Goal: Task Accomplishment & Management: Use online tool/utility

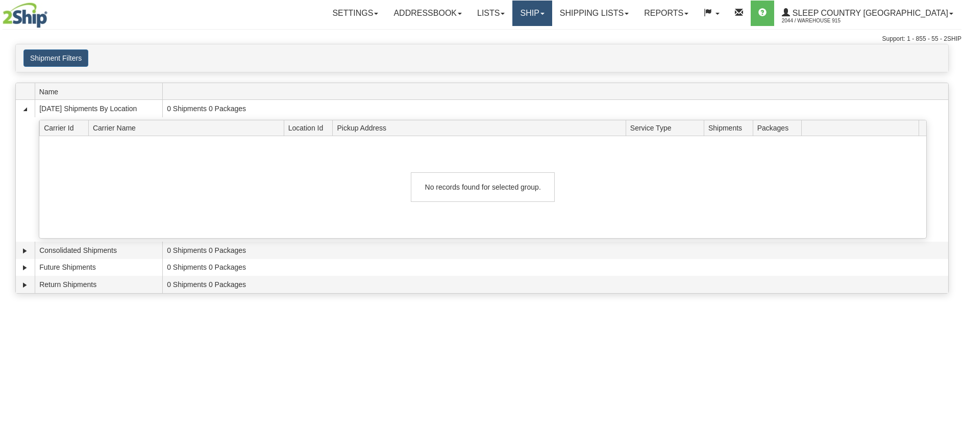
click at [552, 14] on link "Ship" at bounding box center [531, 14] width 39 height 26
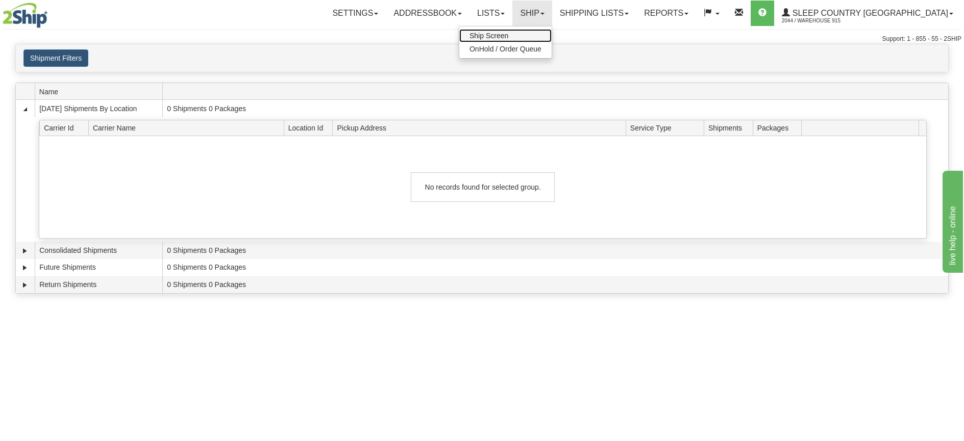
click at [508, 36] on span "Ship Screen" at bounding box center [489, 36] width 39 height 8
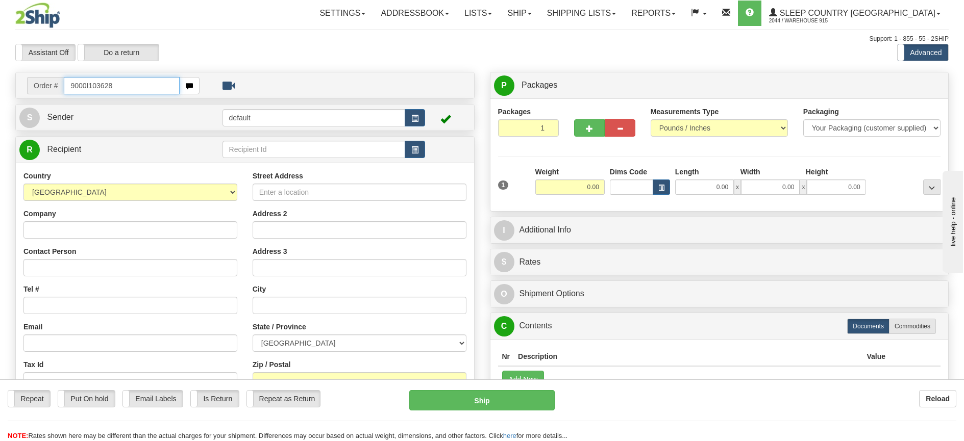
type input "9000I103628"
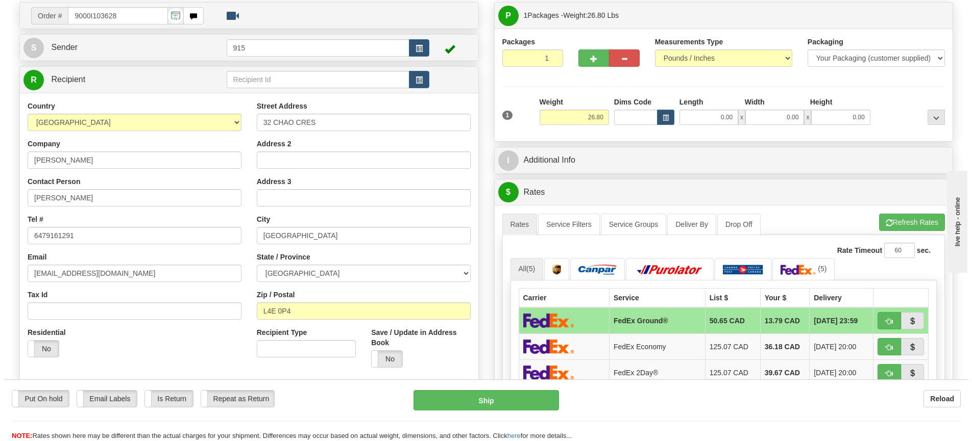
scroll to position [102, 0]
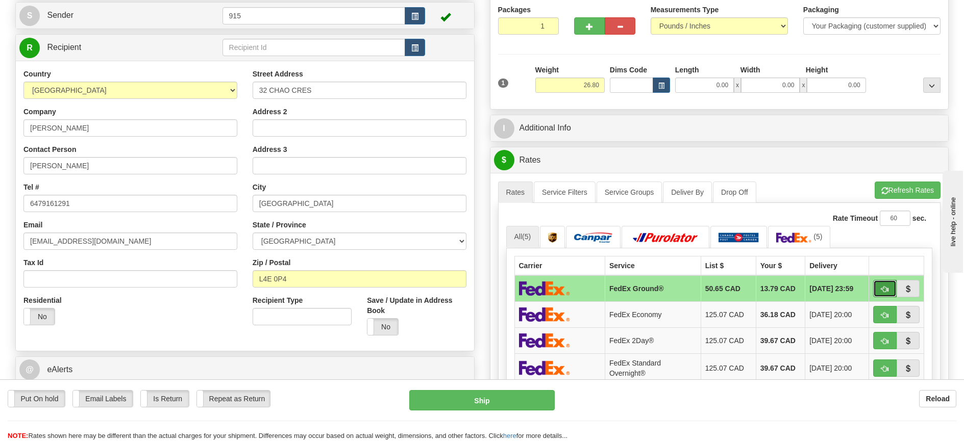
click at [885, 293] on span "button" at bounding box center [884, 289] width 7 height 7
type input "92"
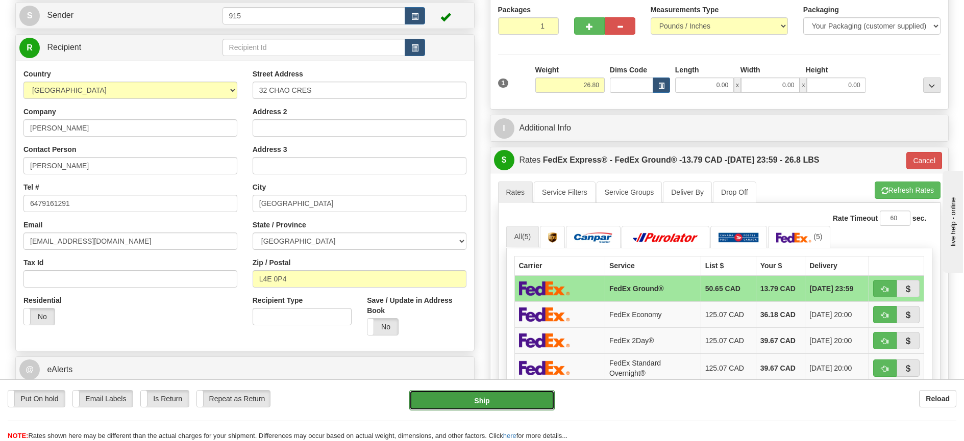
click at [478, 404] on button "Ship" at bounding box center [481, 400] width 145 height 20
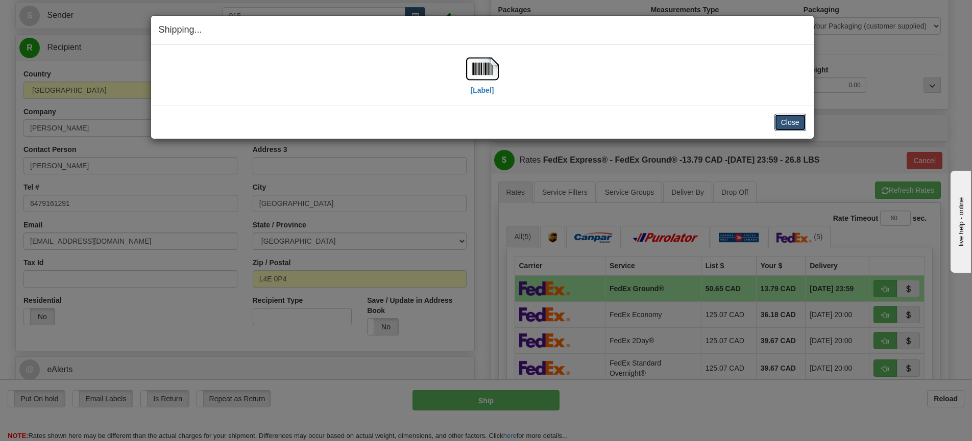
click at [796, 125] on button "Close" at bounding box center [790, 122] width 32 height 17
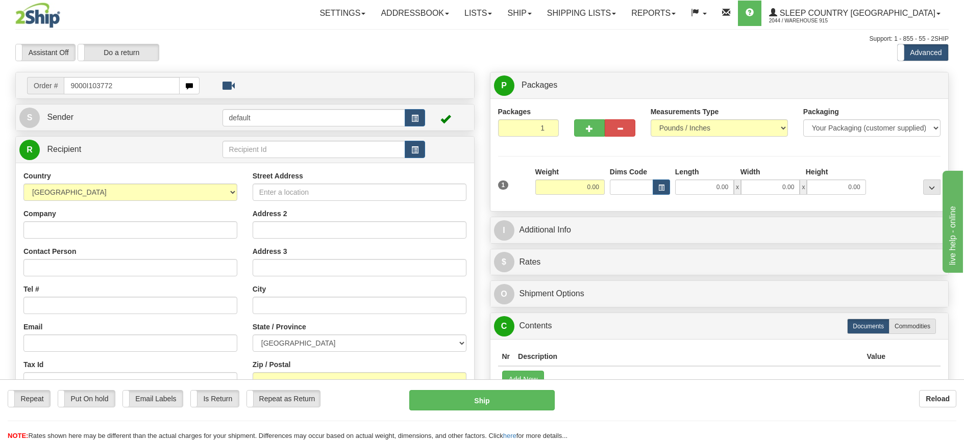
type input "9000I103772"
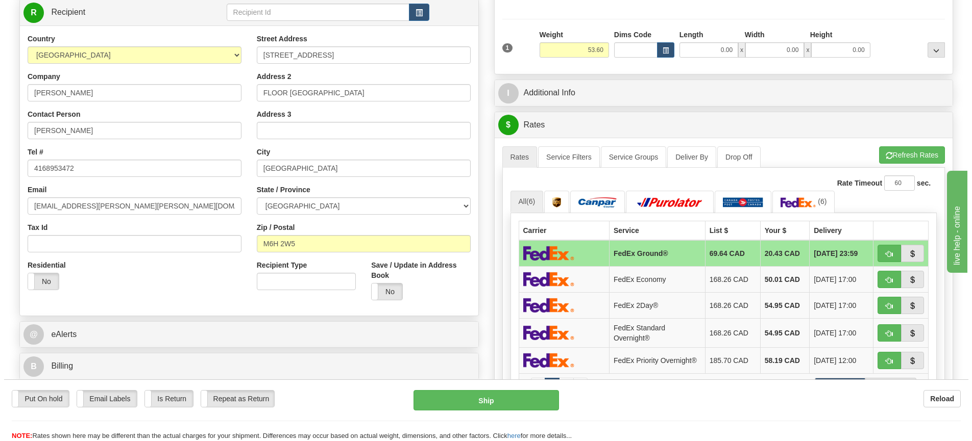
scroll to position [153, 0]
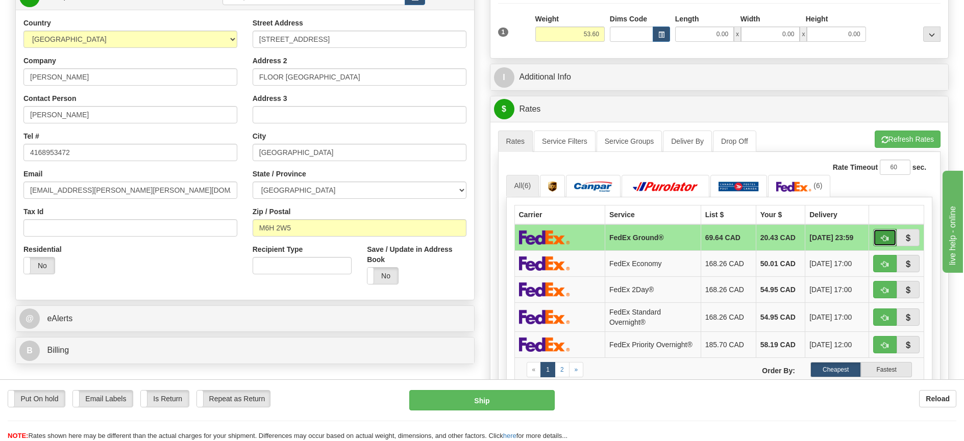
click at [879, 235] on button "button" at bounding box center [884, 237] width 23 height 17
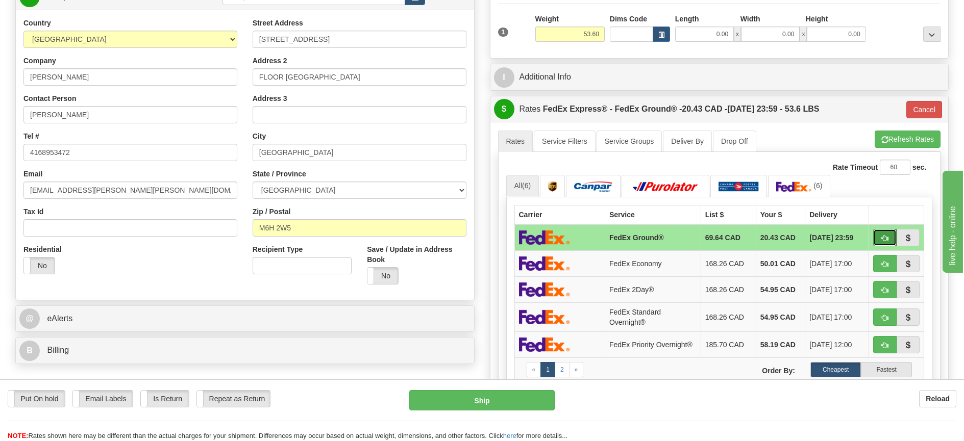
type input "92"
click at [482, 398] on button "Ship" at bounding box center [481, 400] width 145 height 20
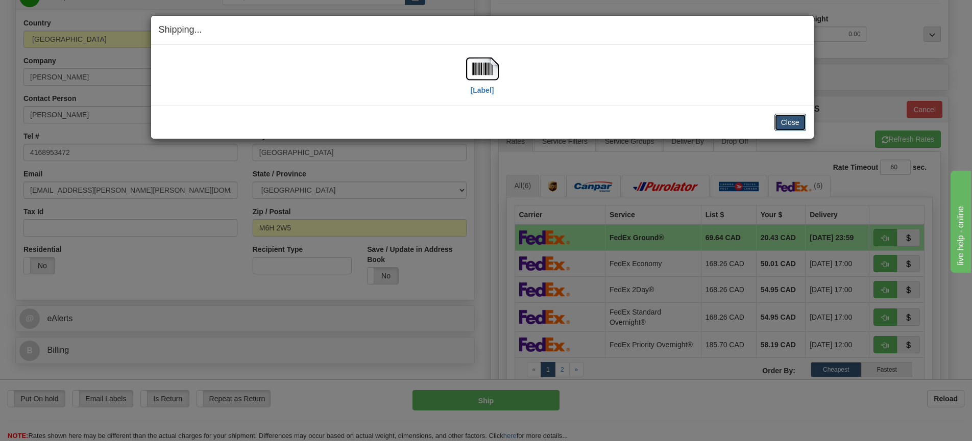
click at [798, 118] on button "Close" at bounding box center [790, 122] width 32 height 17
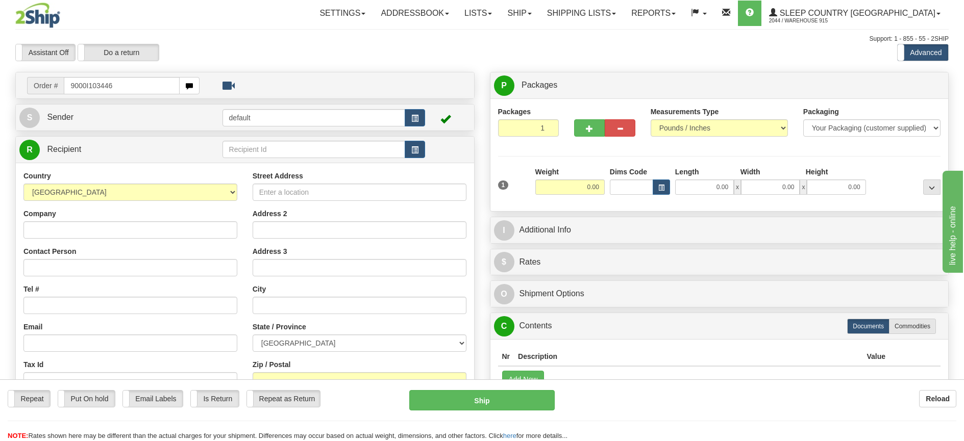
type input "9000I103446"
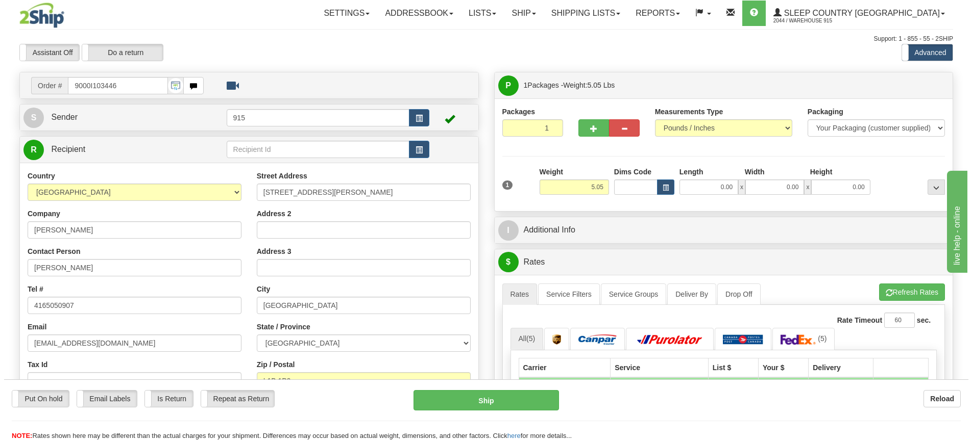
scroll to position [102, 0]
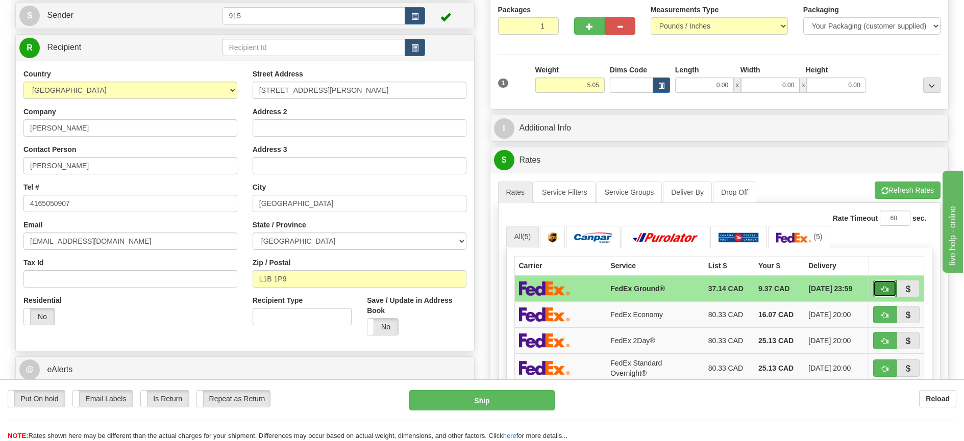
click at [877, 287] on button "button" at bounding box center [884, 288] width 23 height 17
type input "92"
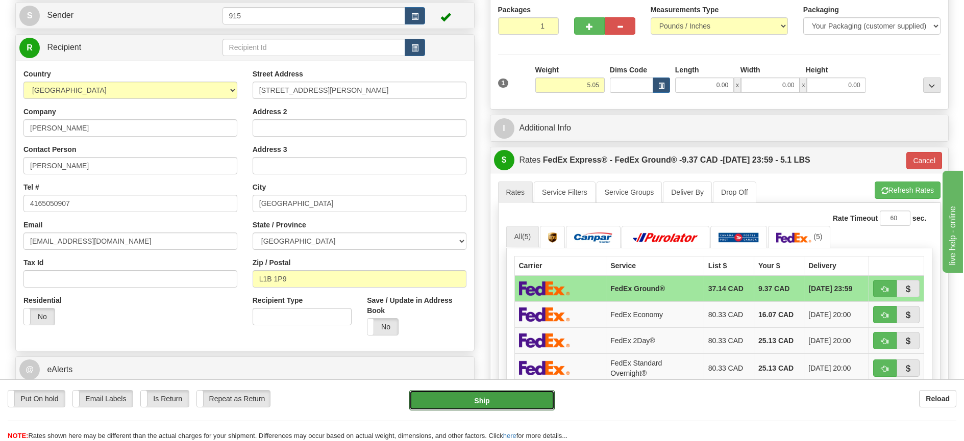
drag, startPoint x: 486, startPoint y: 403, endPoint x: 385, endPoint y: 415, distance: 101.8
click at [385, 415] on div "Put On hold Put On hold Email Labels Email Labels Edit Is Return Is Return Repe…" at bounding box center [482, 415] width 964 height 51
click at [885, 293] on span "button" at bounding box center [884, 289] width 7 height 7
click at [523, 402] on button "Ship" at bounding box center [481, 400] width 145 height 20
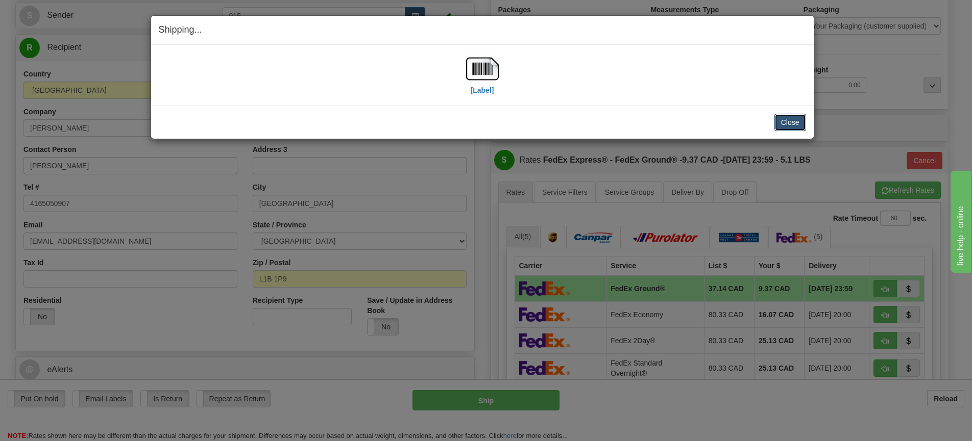
click at [782, 120] on button "Close" at bounding box center [790, 122] width 32 height 17
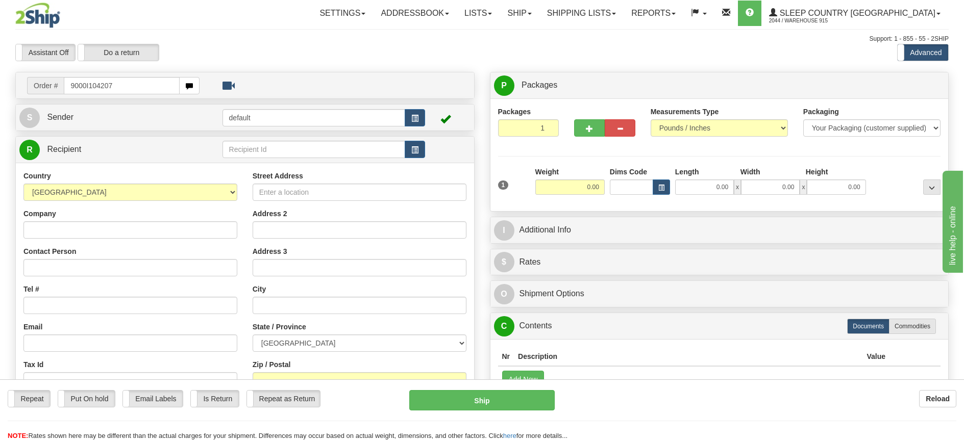
type input "9000I104207"
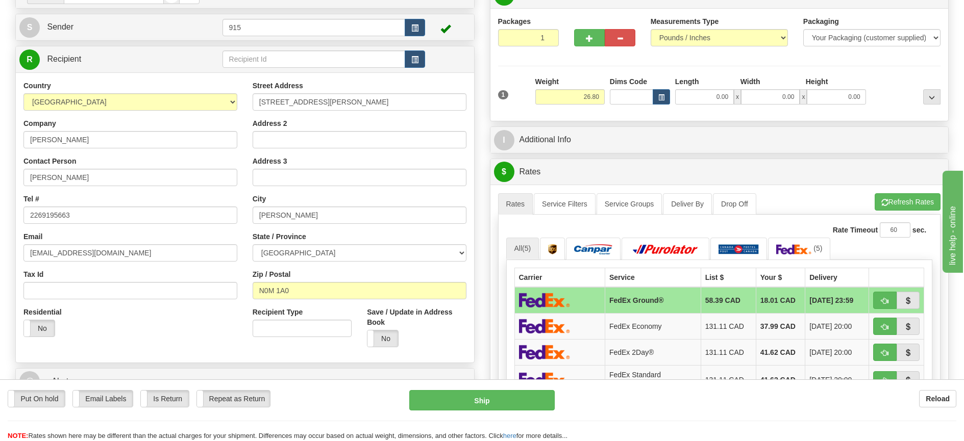
scroll to position [102, 0]
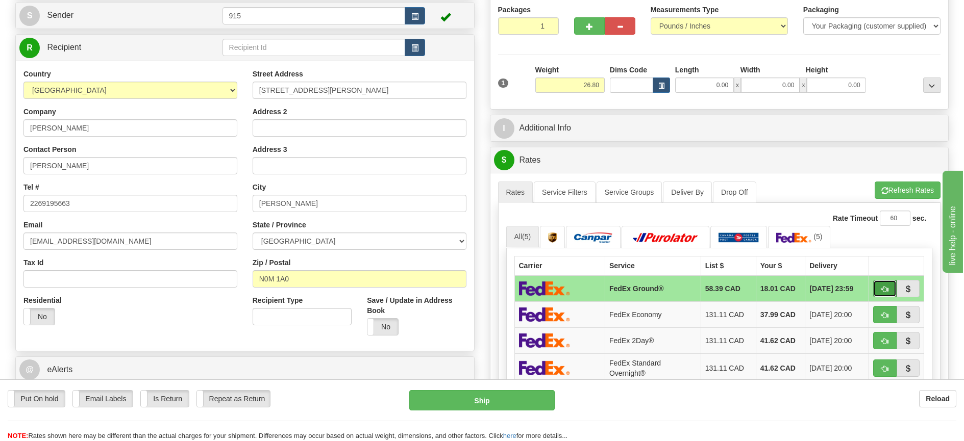
click at [890, 289] on button "button" at bounding box center [884, 288] width 23 height 17
type input "92"
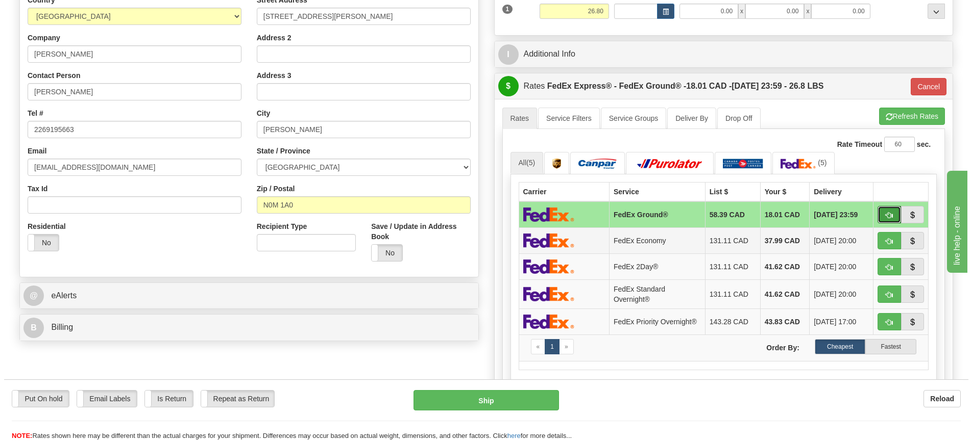
scroll to position [204, 0]
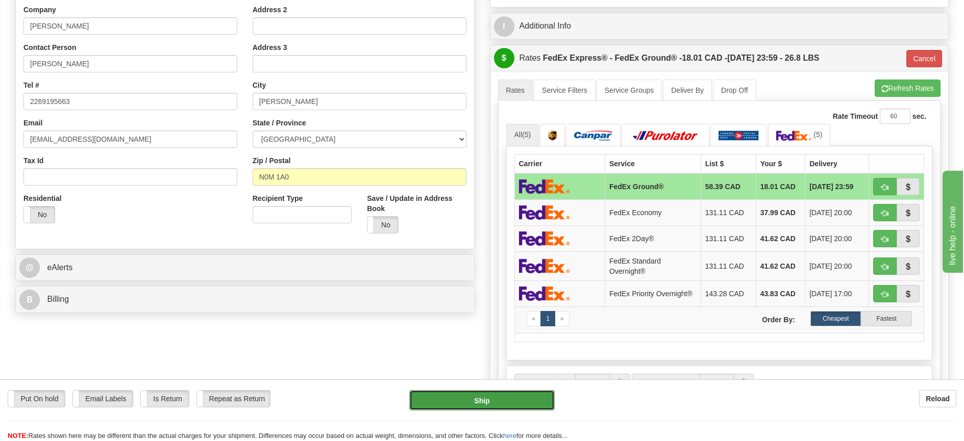
click at [501, 402] on button "Ship" at bounding box center [481, 400] width 145 height 20
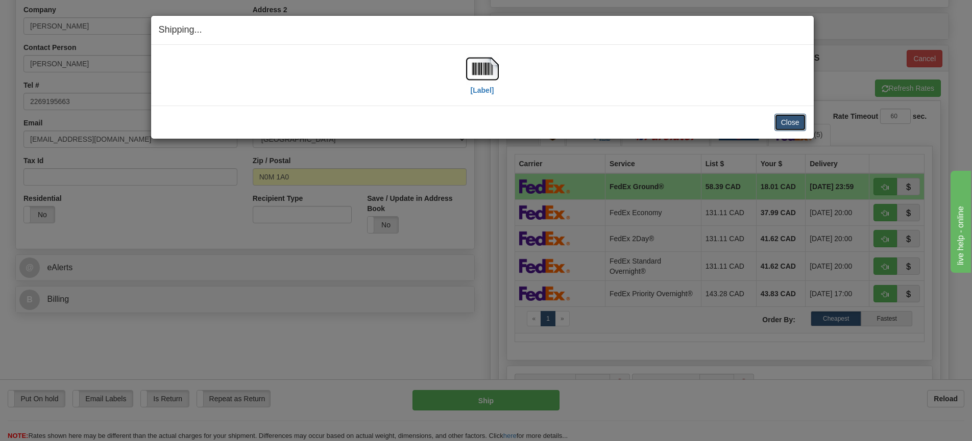
click at [785, 120] on button "Close" at bounding box center [790, 122] width 32 height 17
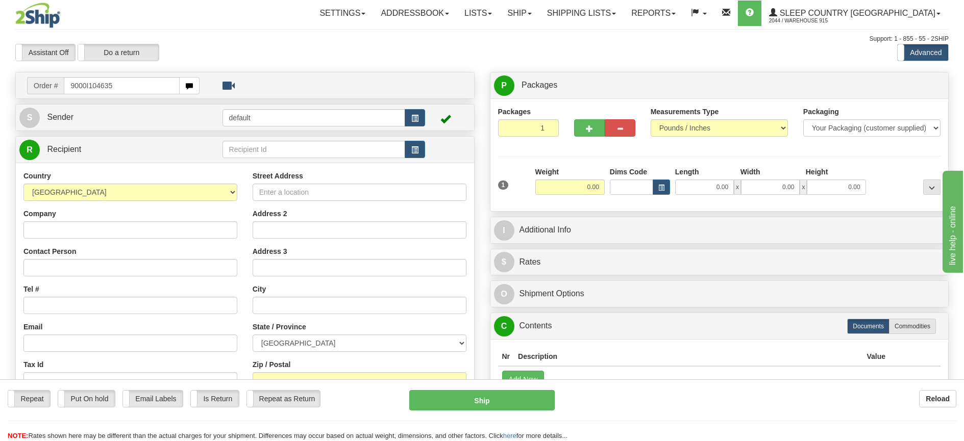
type input "9000I104635"
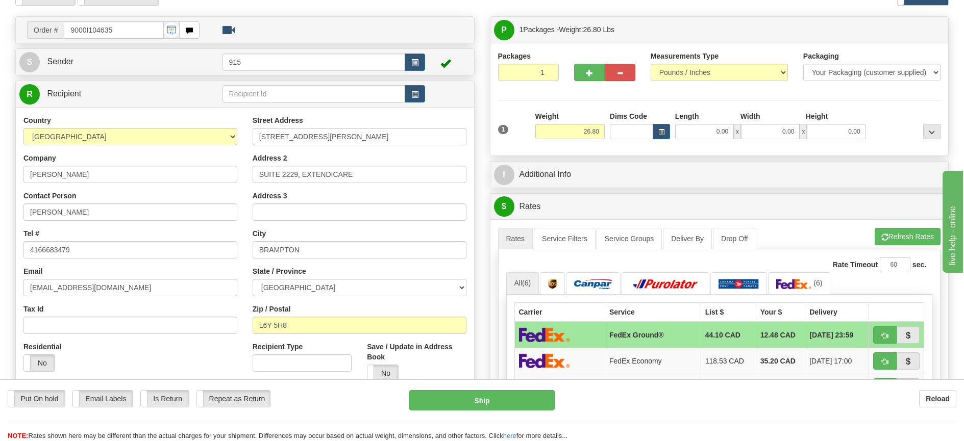
scroll to position [102, 0]
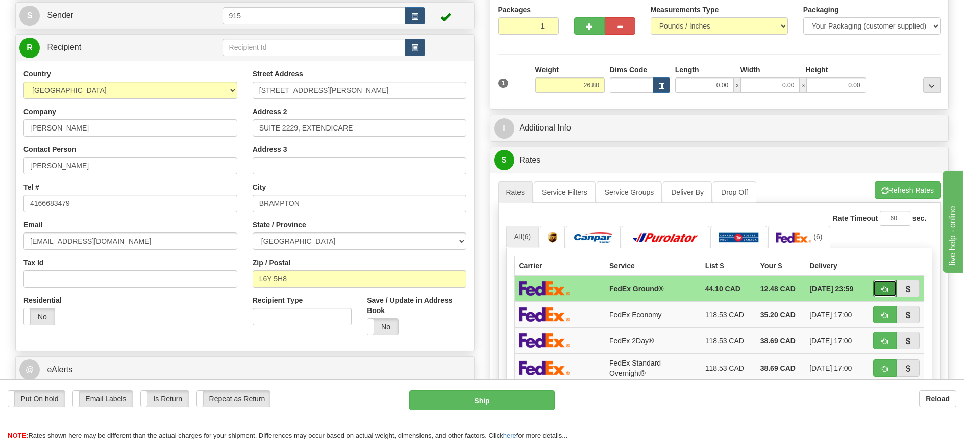
click at [882, 290] on span "button" at bounding box center [884, 289] width 7 height 7
type input "92"
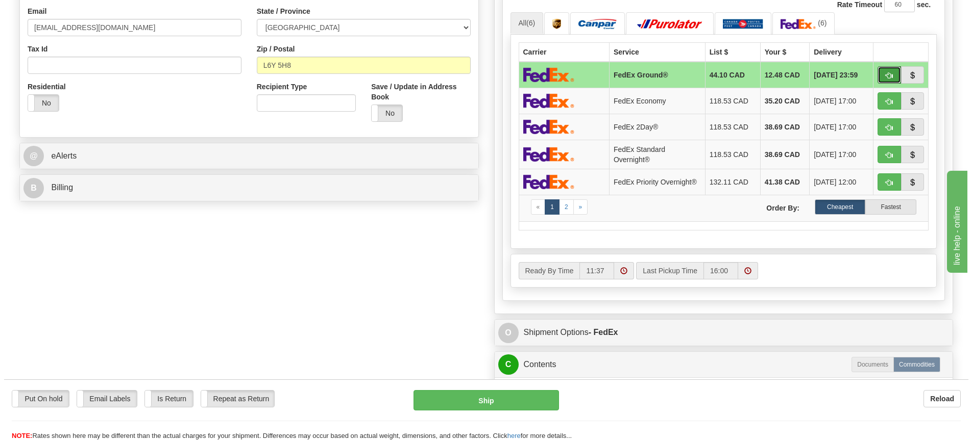
scroll to position [459, 0]
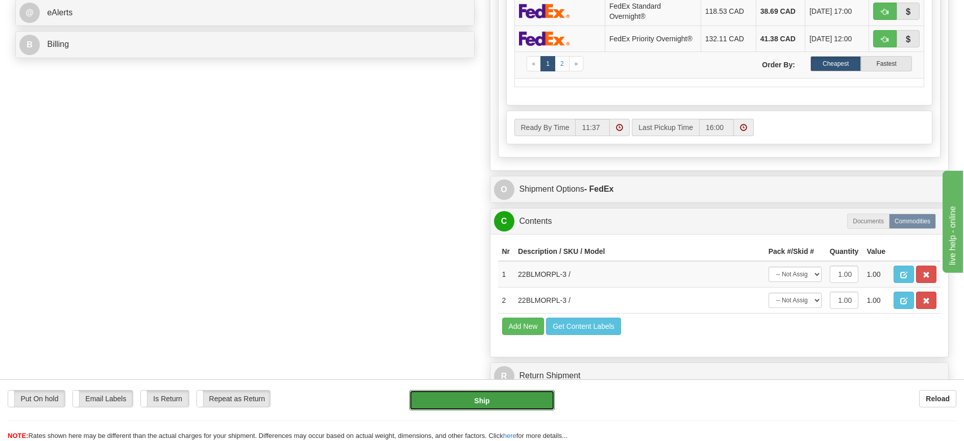
click at [498, 398] on button "Ship" at bounding box center [481, 400] width 145 height 20
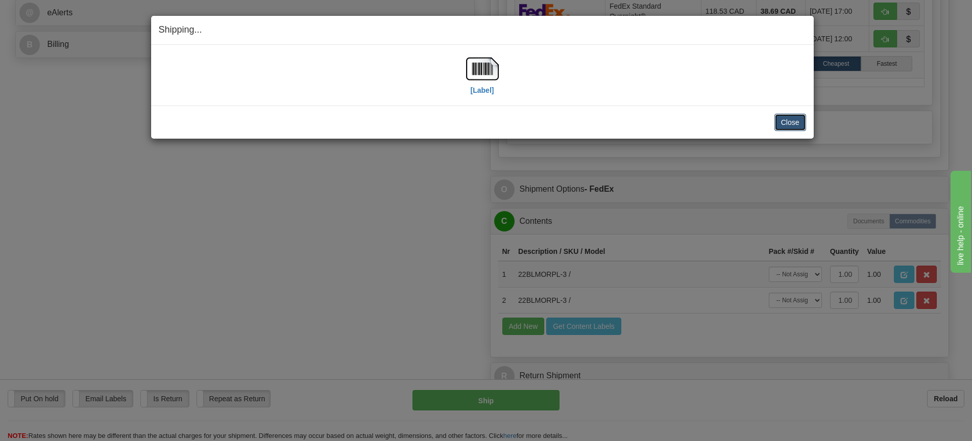
click at [798, 124] on button "Close" at bounding box center [790, 122] width 32 height 17
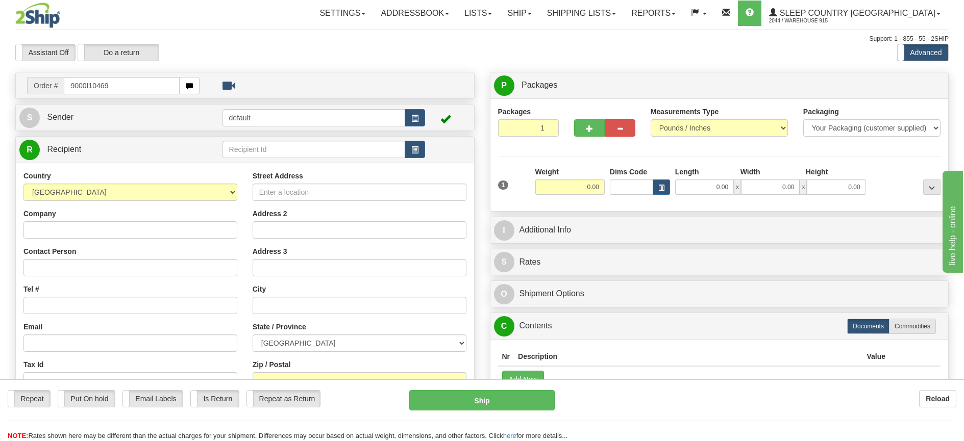
type input "9000I104695"
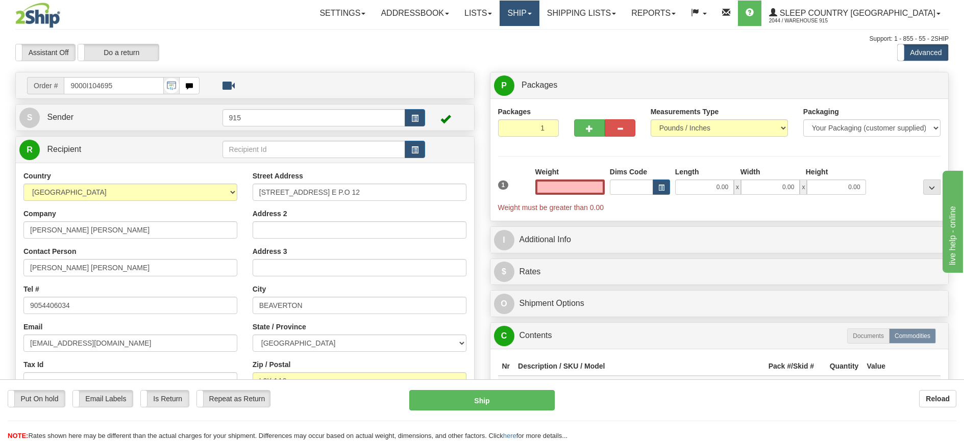
type input "0.00"
click at [539, 16] on link "Ship" at bounding box center [519, 14] width 39 height 26
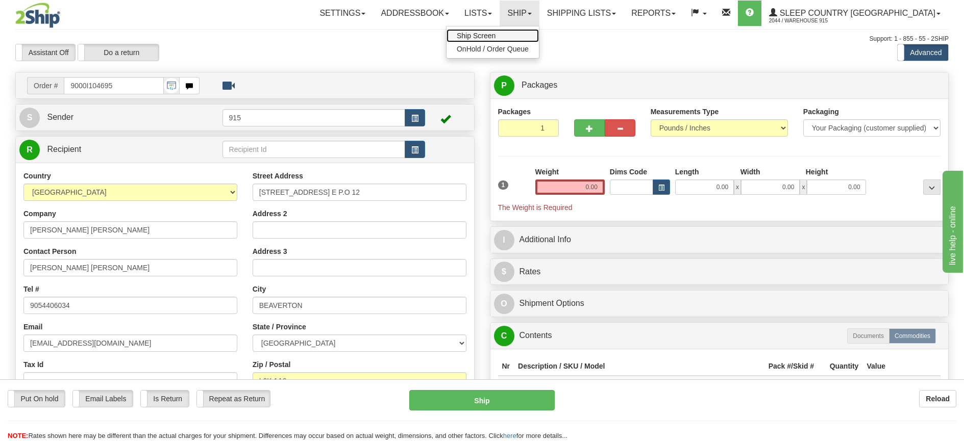
click at [539, 34] on link "Ship Screen" at bounding box center [493, 35] width 92 height 13
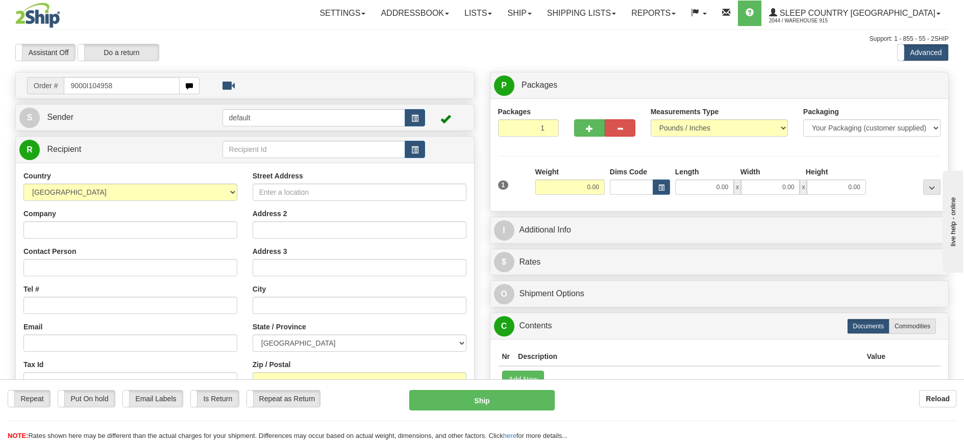
type input "9000I104958"
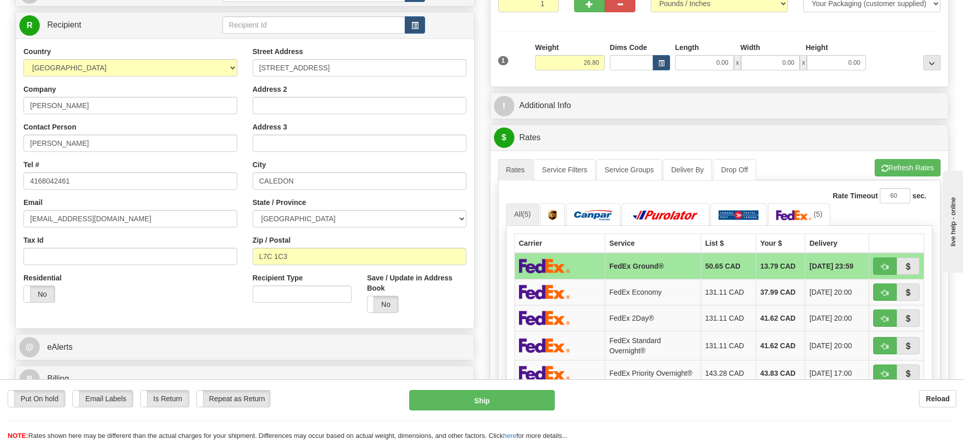
scroll to position [153, 0]
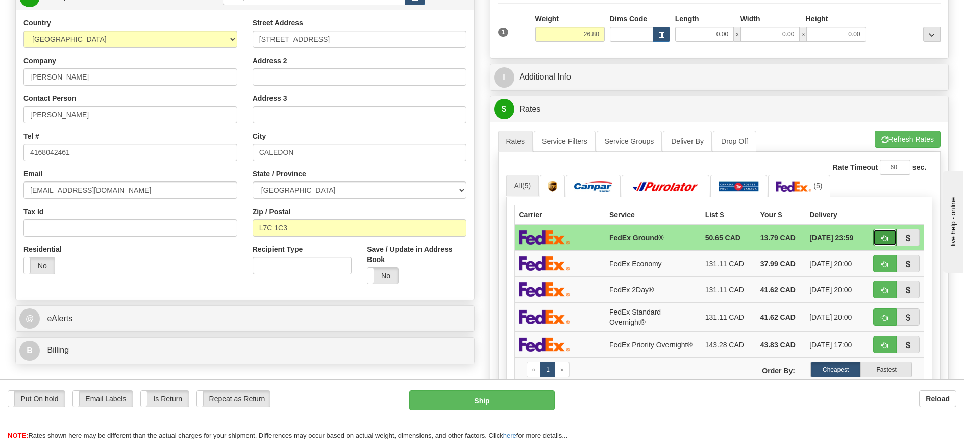
click at [883, 235] on span "button" at bounding box center [884, 238] width 7 height 7
type input "92"
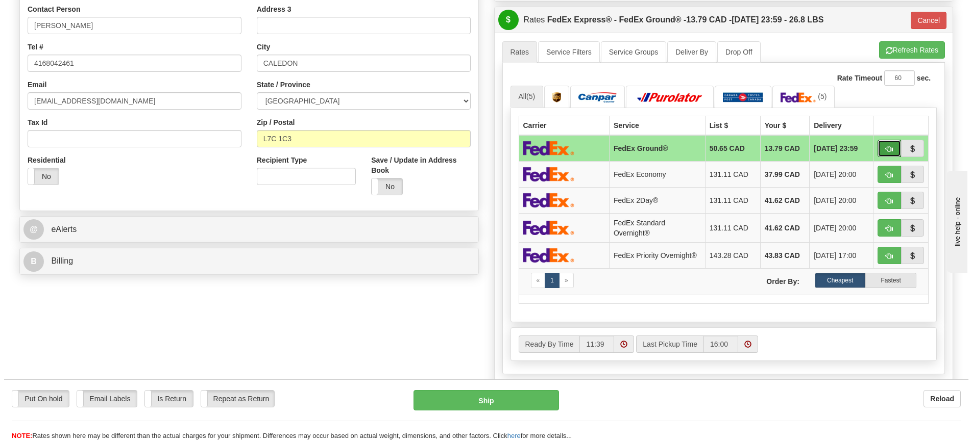
scroll to position [255, 0]
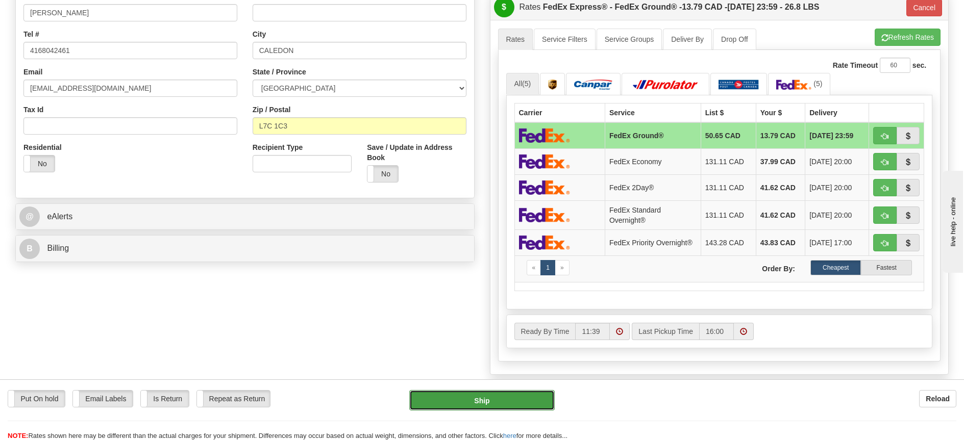
click at [484, 403] on button "Ship" at bounding box center [481, 400] width 145 height 20
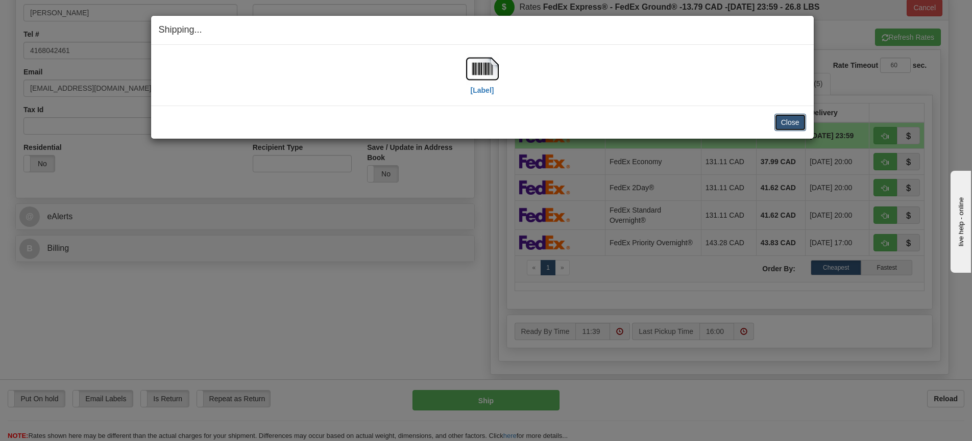
click at [785, 122] on button "Close" at bounding box center [790, 122] width 32 height 17
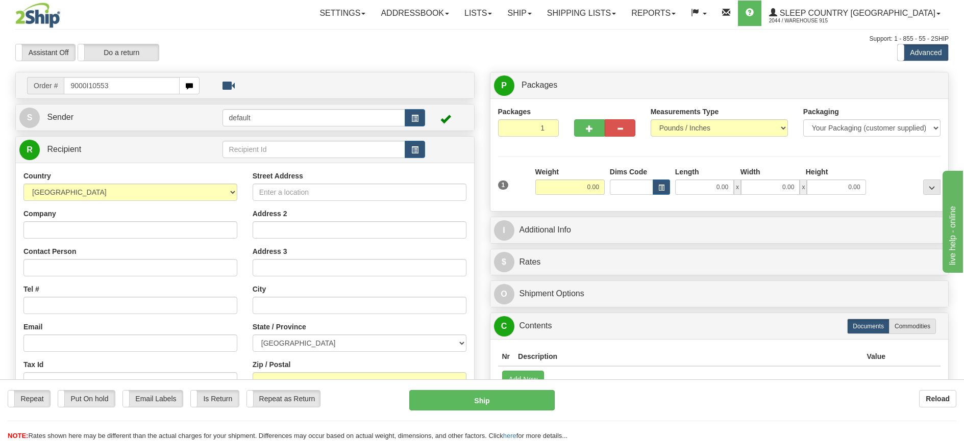
type input "9000I105530"
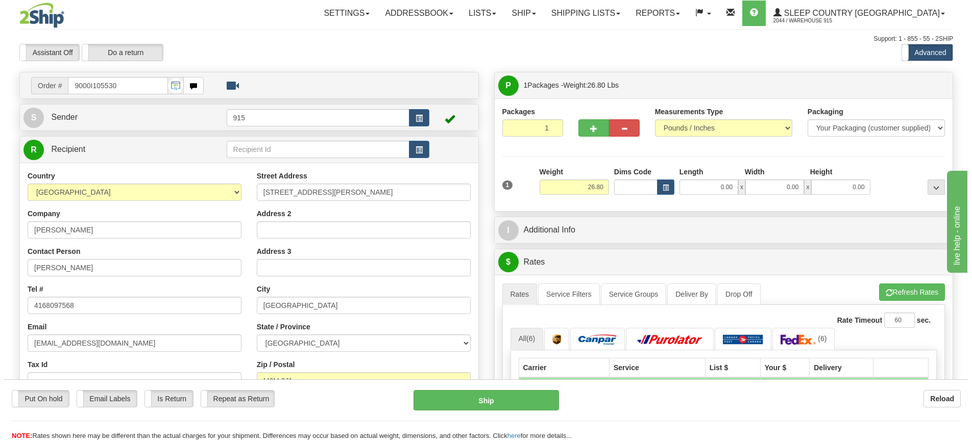
scroll to position [51, 0]
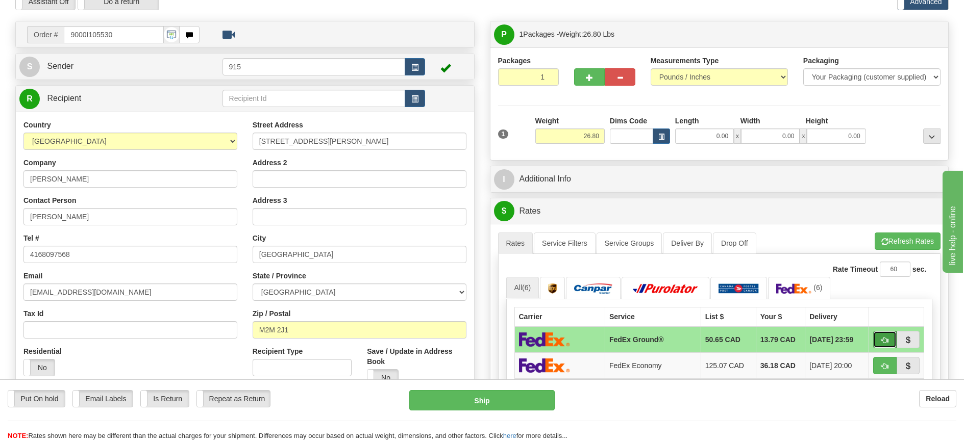
click at [883, 336] on button "button" at bounding box center [884, 339] width 23 height 17
type input "92"
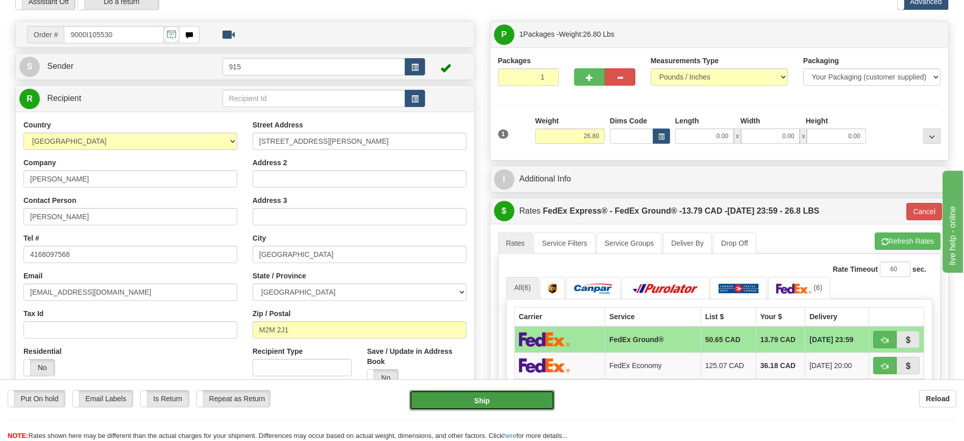
click at [539, 402] on button "Ship" at bounding box center [481, 400] width 145 height 20
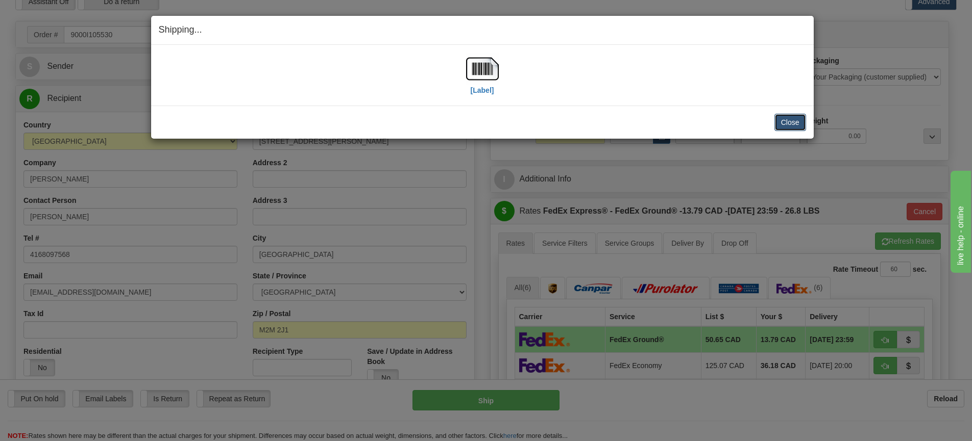
click at [784, 120] on button "Close" at bounding box center [790, 122] width 32 height 17
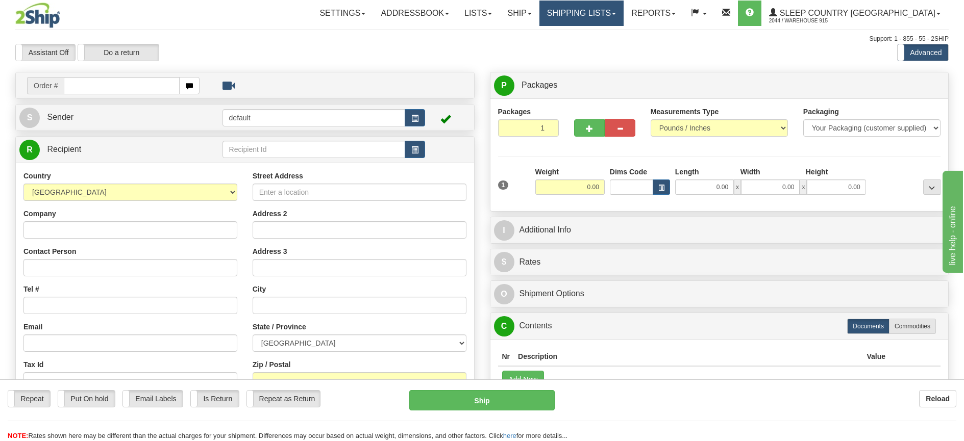
click at [614, 10] on link "Shipping lists" at bounding box center [581, 14] width 84 height 26
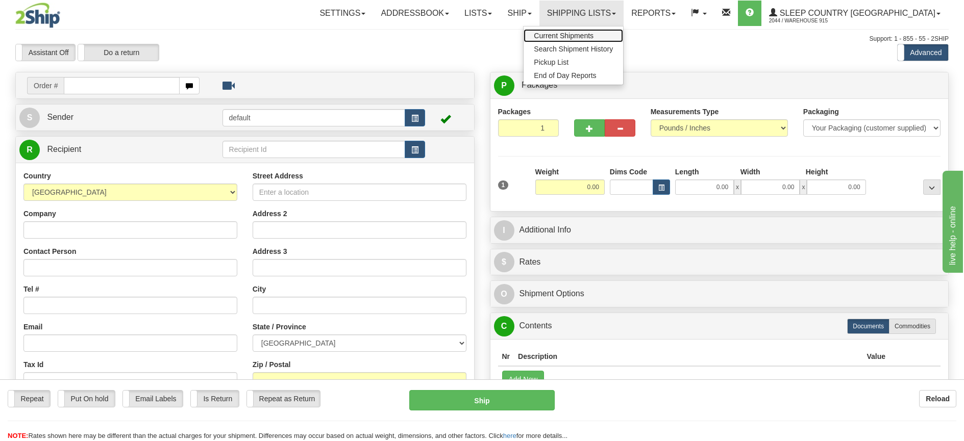
click at [594, 34] on span "Current Shipments" at bounding box center [564, 36] width 60 height 8
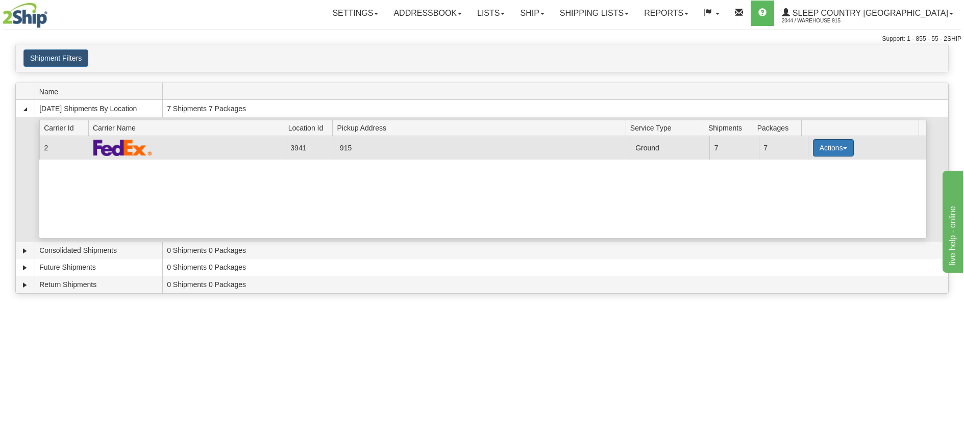
click at [835, 145] on button "Actions" at bounding box center [833, 147] width 41 height 17
click at [811, 220] on link "Print" at bounding box center [813, 220] width 82 height 13
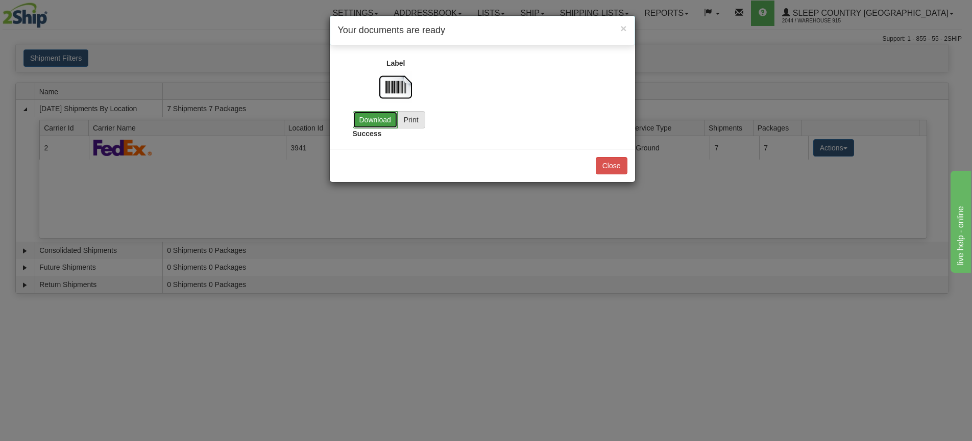
click at [377, 125] on link "Download" at bounding box center [375, 119] width 45 height 17
click at [624, 168] on button "Close" at bounding box center [612, 165] width 32 height 17
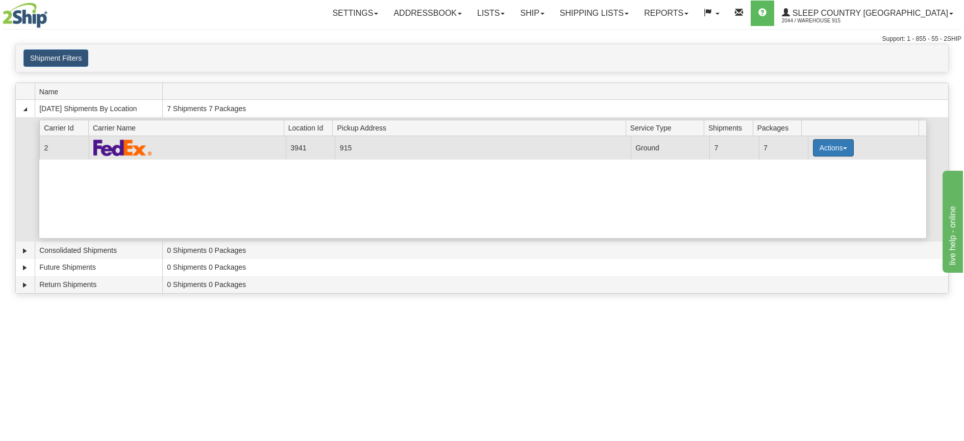
click at [836, 146] on button "Actions" at bounding box center [833, 147] width 41 height 17
click at [805, 182] on span "Close" at bounding box center [793, 180] width 23 height 7
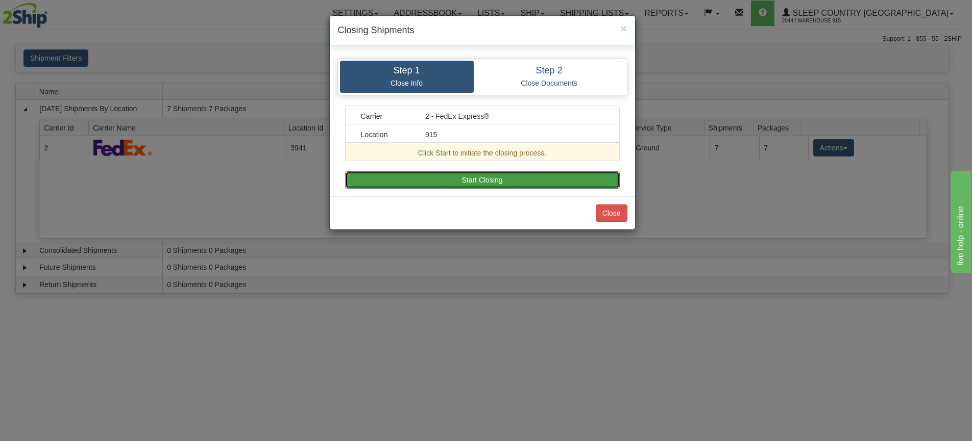
click at [435, 177] on button "Start Closing" at bounding box center [482, 179] width 275 height 17
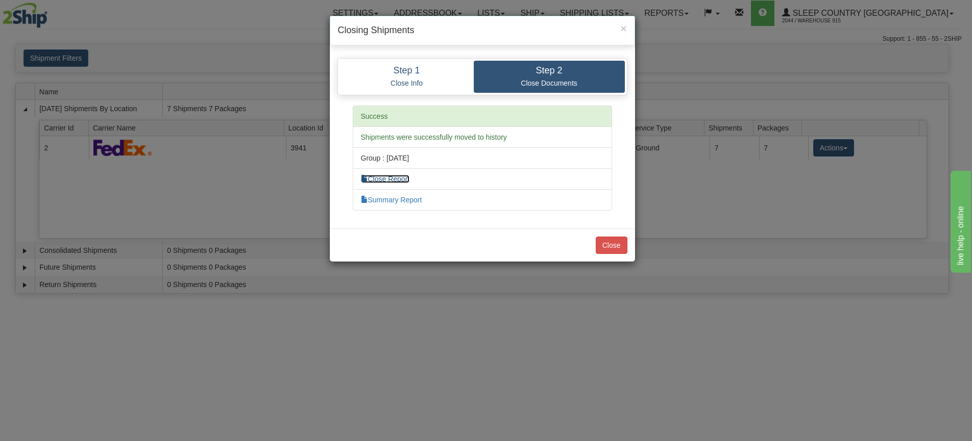
click at [404, 180] on link "Close Report" at bounding box center [385, 179] width 49 height 8
click at [613, 247] on button "Close" at bounding box center [612, 245] width 32 height 17
